Goal: Task Accomplishment & Management: Use online tool/utility

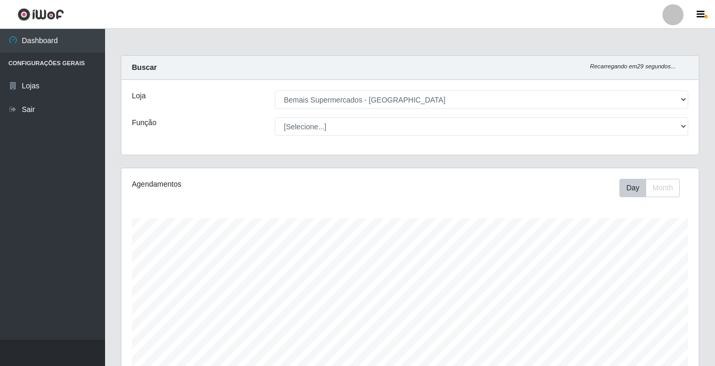
select select "250"
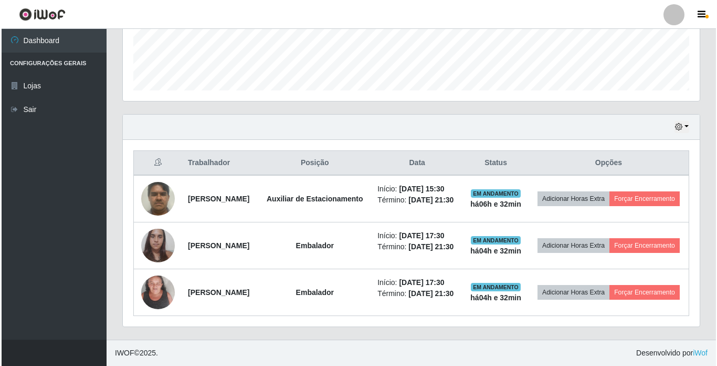
scroll to position [218, 577]
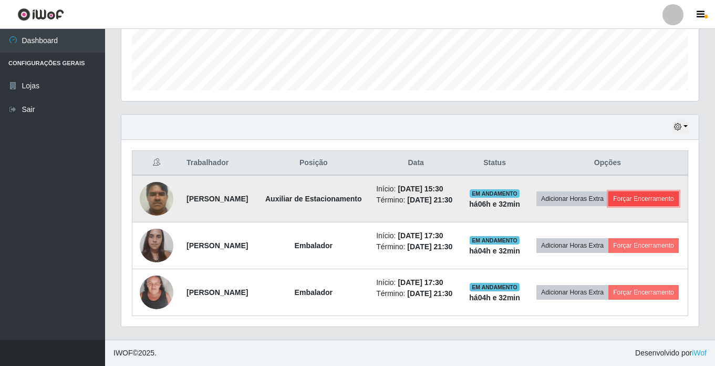
click at [614, 191] on button "Forçar Encerramento" at bounding box center [643, 198] width 70 height 15
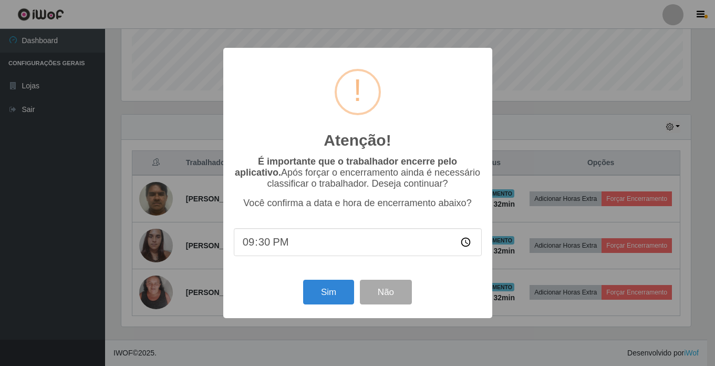
scroll to position [218, 572]
click at [322, 294] on button "Sim" at bounding box center [329, 291] width 51 height 25
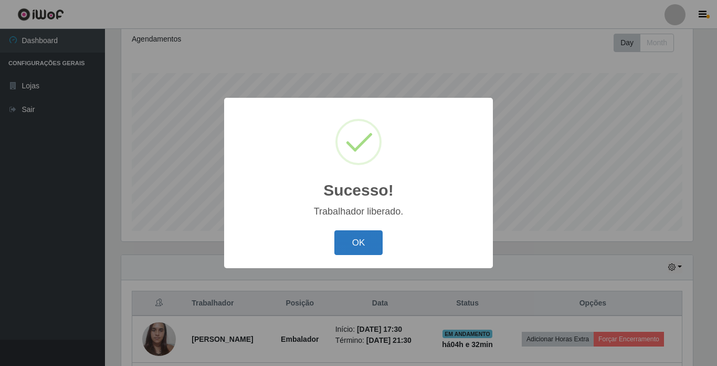
click at [364, 243] on button "OK" at bounding box center [359, 242] width 49 height 25
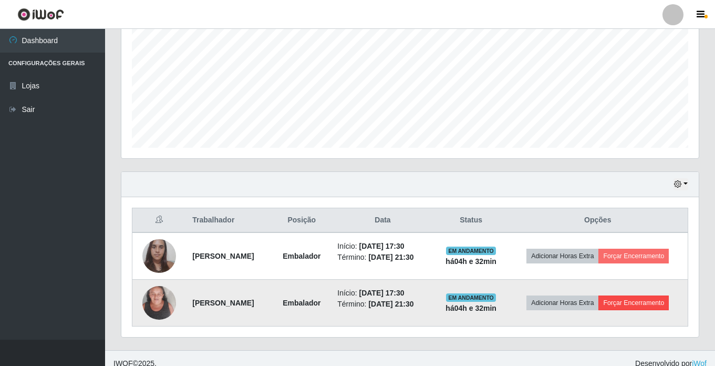
scroll to position [238, 0]
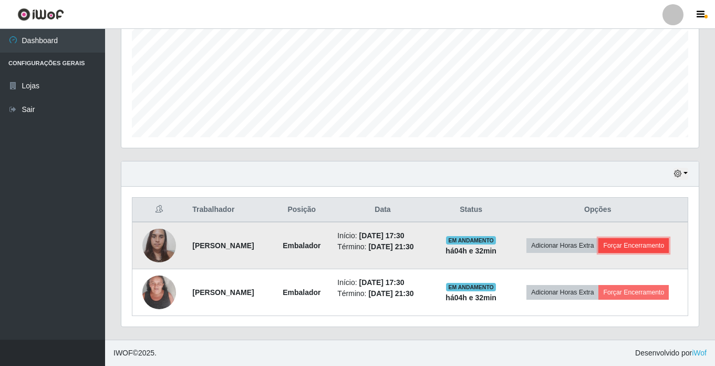
click at [641, 238] on button "Forçar Encerramento" at bounding box center [633, 245] width 70 height 15
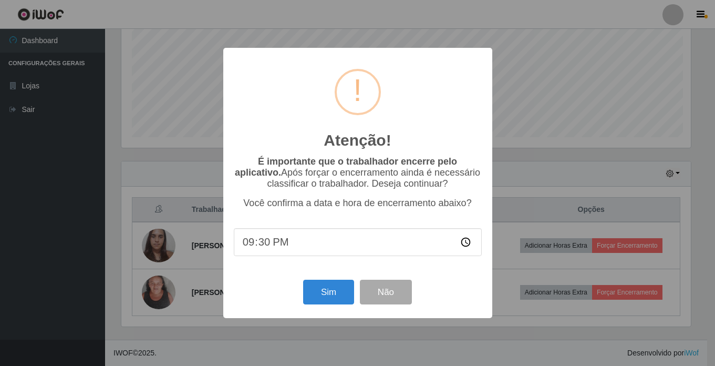
scroll to position [218, 572]
click at [326, 291] on button "Sim" at bounding box center [329, 291] width 51 height 25
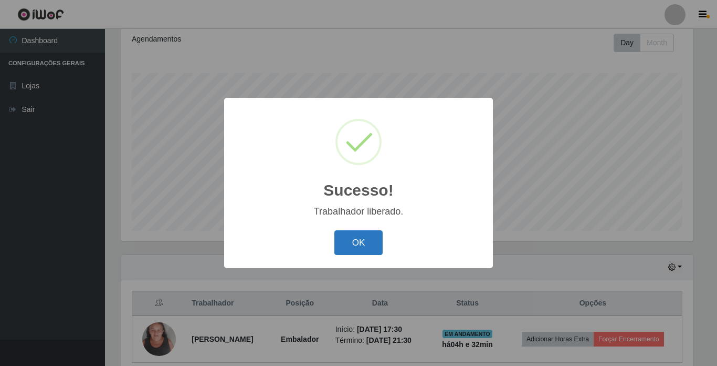
click at [348, 248] on button "OK" at bounding box center [359, 242] width 49 height 25
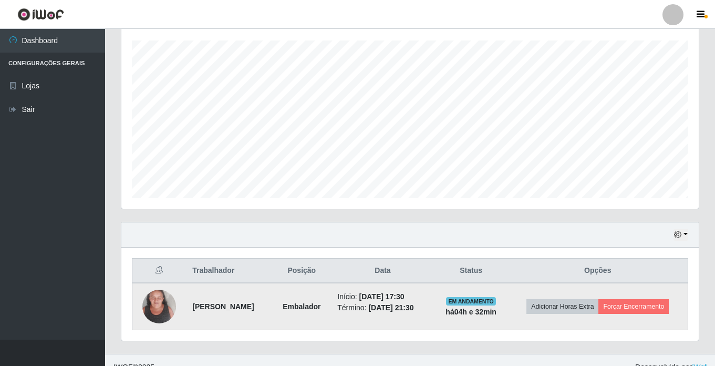
scroll to position [192, 0]
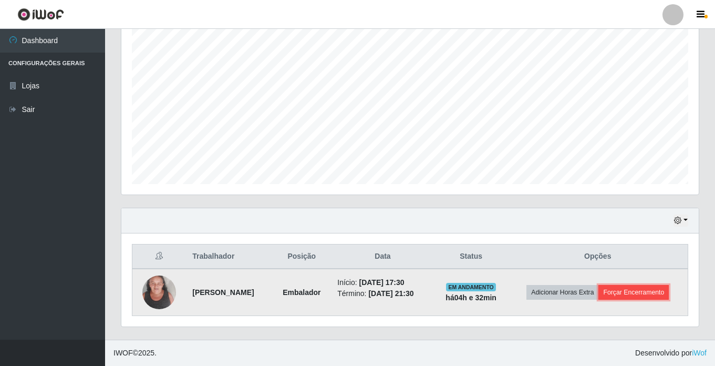
click at [641, 294] on button "Forçar Encerramento" at bounding box center [633, 292] width 70 height 15
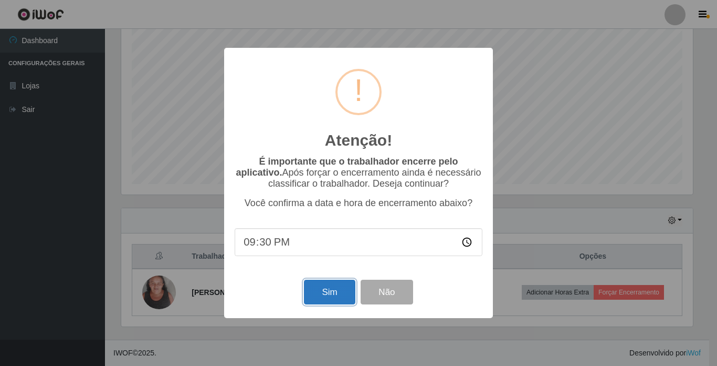
click at [322, 291] on button "Sim" at bounding box center [329, 291] width 51 height 25
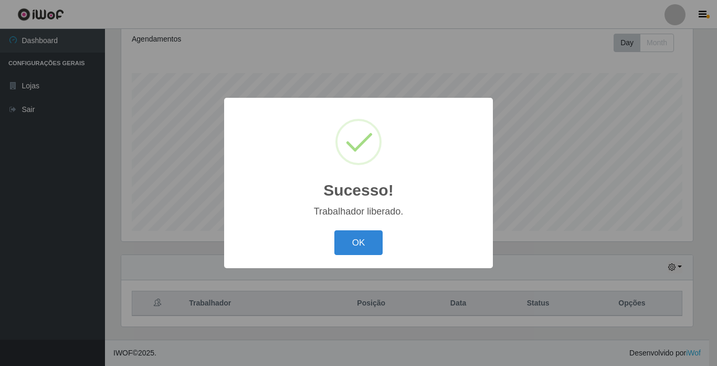
drag, startPoint x: 372, startPoint y: 244, endPoint x: 48, endPoint y: 116, distance: 348.8
click at [372, 244] on button "OK" at bounding box center [359, 242] width 49 height 25
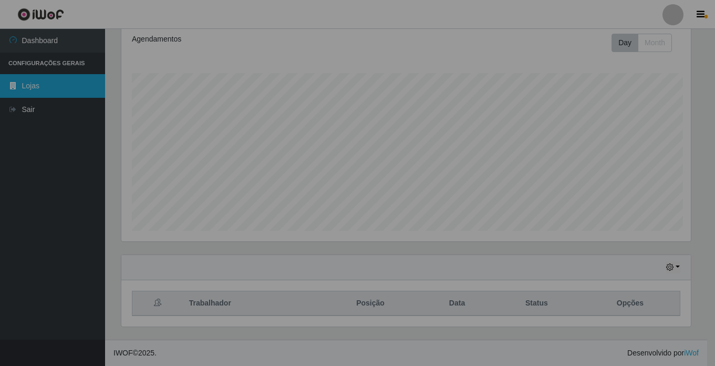
scroll to position [0, 0]
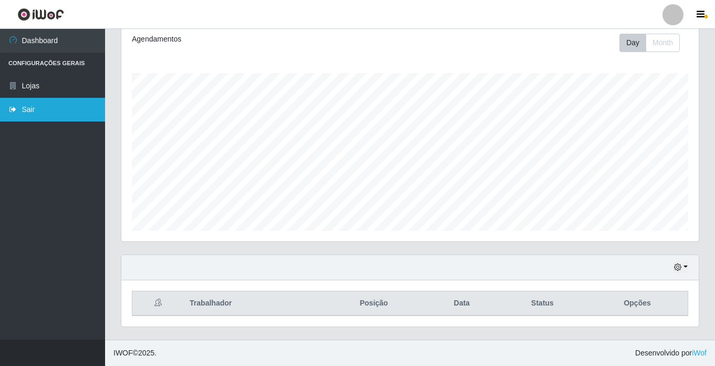
click at [19, 103] on link "Sair" at bounding box center [52, 110] width 105 height 24
